Goal: Transaction & Acquisition: Purchase product/service

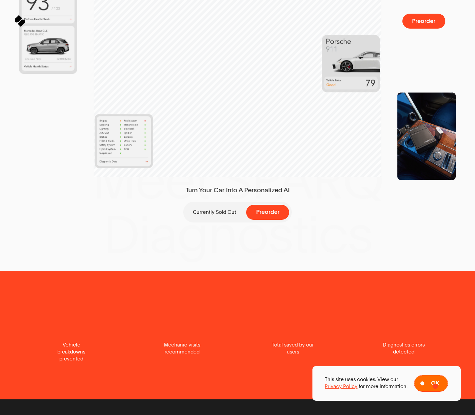
click at [435, 386] on span "Ok" at bounding box center [435, 384] width 8 height 6
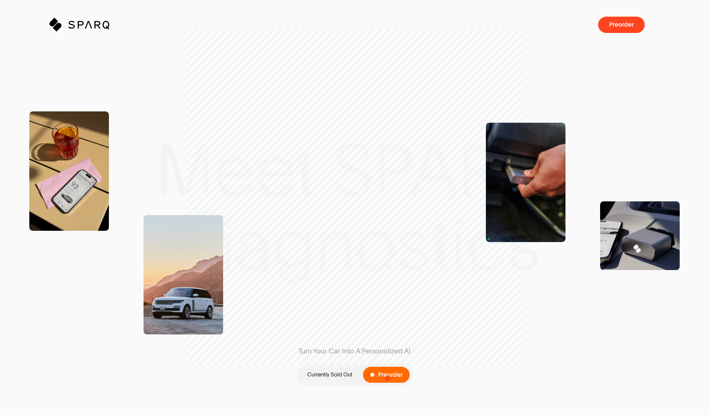
click at [388, 378] on span "Preorder" at bounding box center [390, 375] width 25 height 6
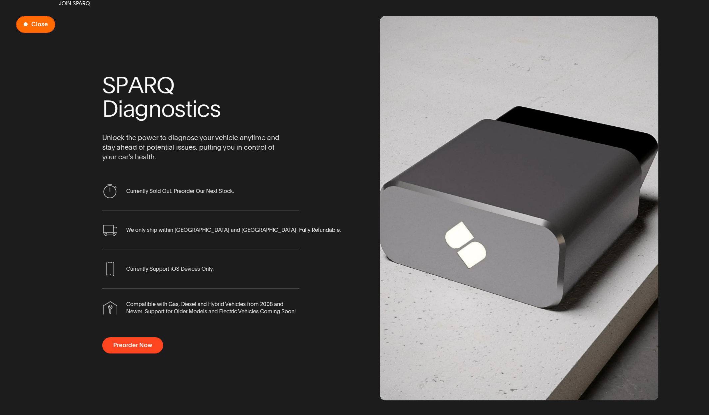
click at [37, 24] on span "Close" at bounding box center [39, 24] width 17 height 6
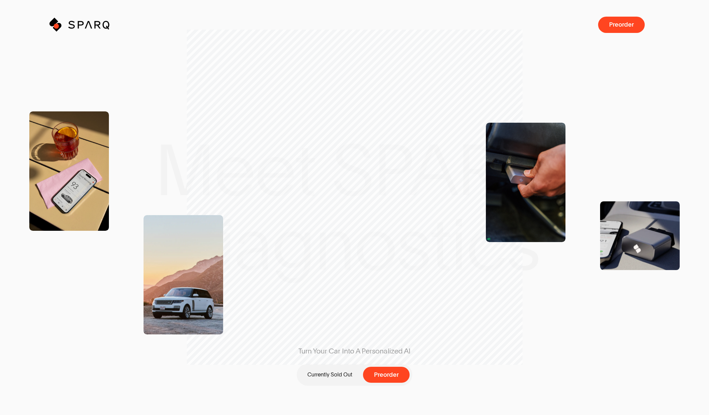
click at [56, 26] on icon at bounding box center [59, 26] width 8 height 8
